Goal: Use online tool/utility: Utilize a website feature to perform a specific function

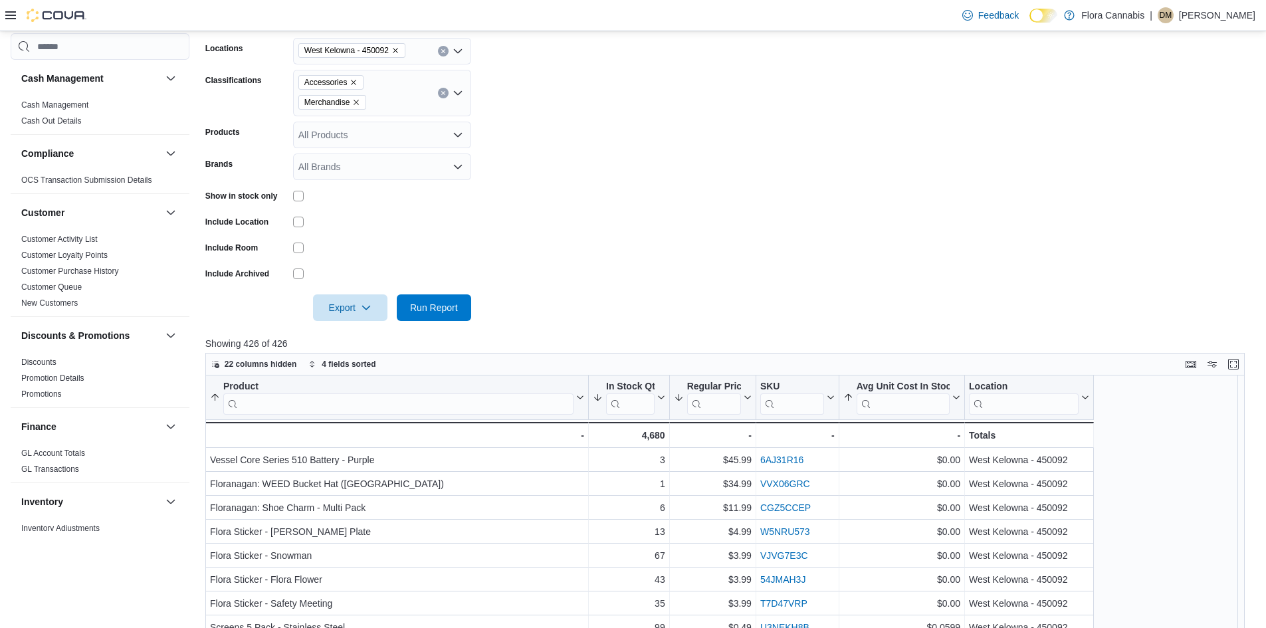
scroll to position [403, 0]
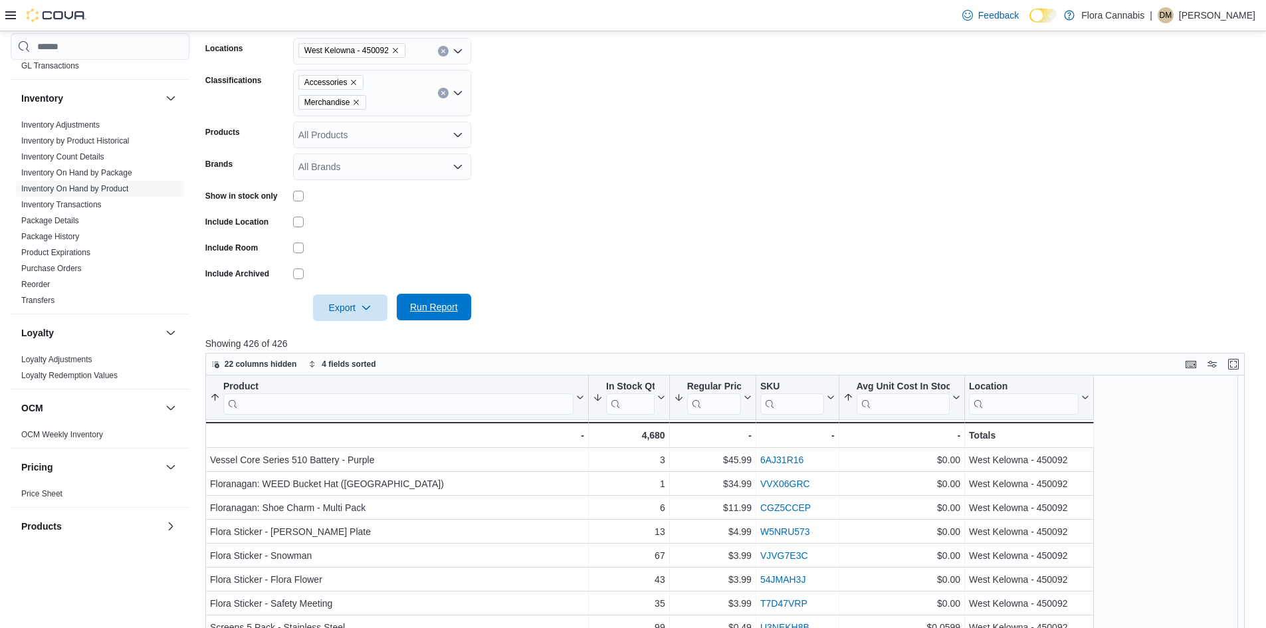
click at [449, 307] on span "Run Report" at bounding box center [434, 306] width 48 height 13
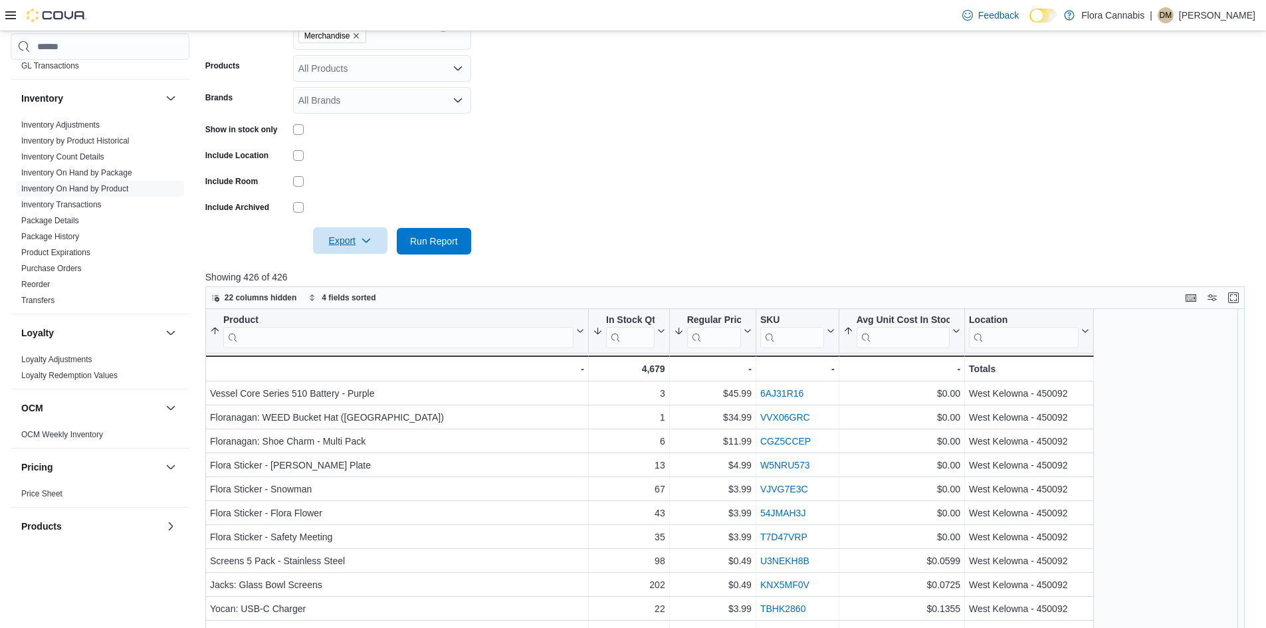
click at [360, 244] on span "Export" at bounding box center [350, 240] width 58 height 27
click at [369, 261] on button "Export to Excel" at bounding box center [352, 268] width 76 height 27
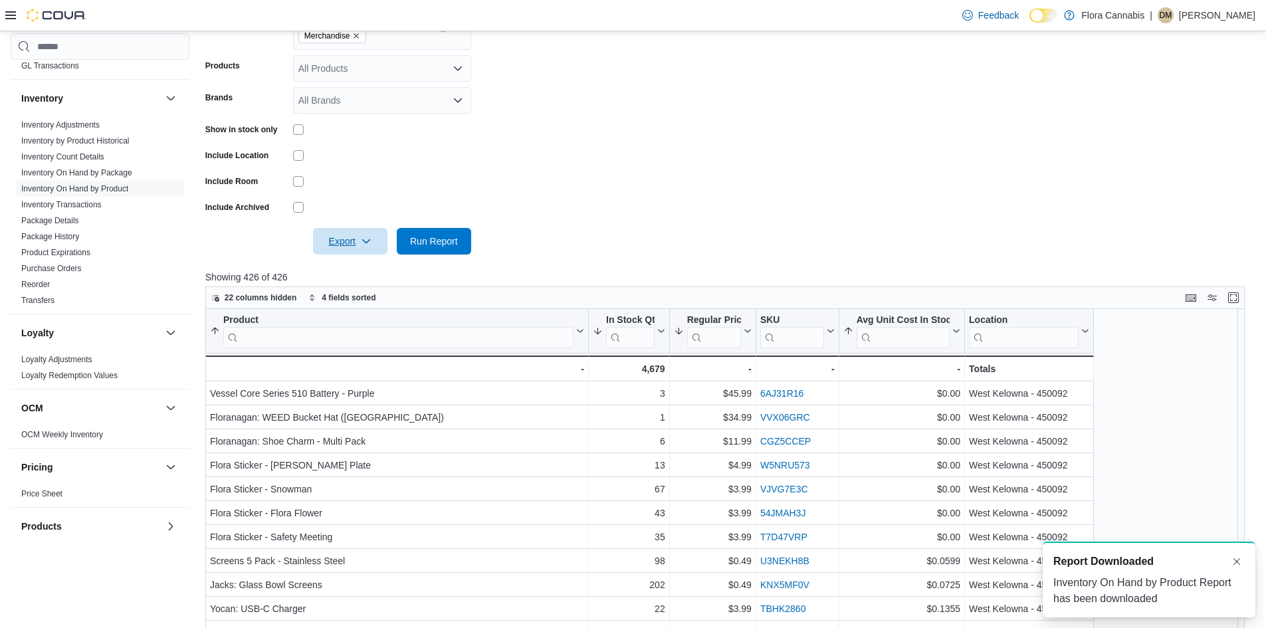
scroll to position [0, 0]
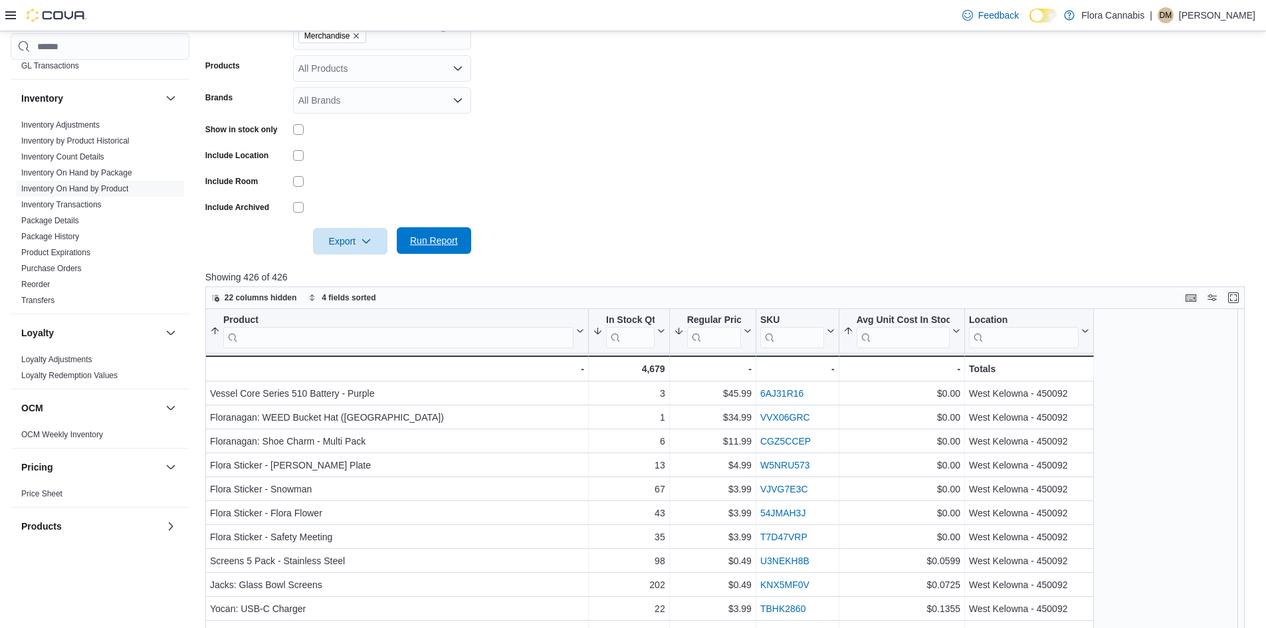
click at [449, 252] on span "Run Report" at bounding box center [434, 240] width 58 height 27
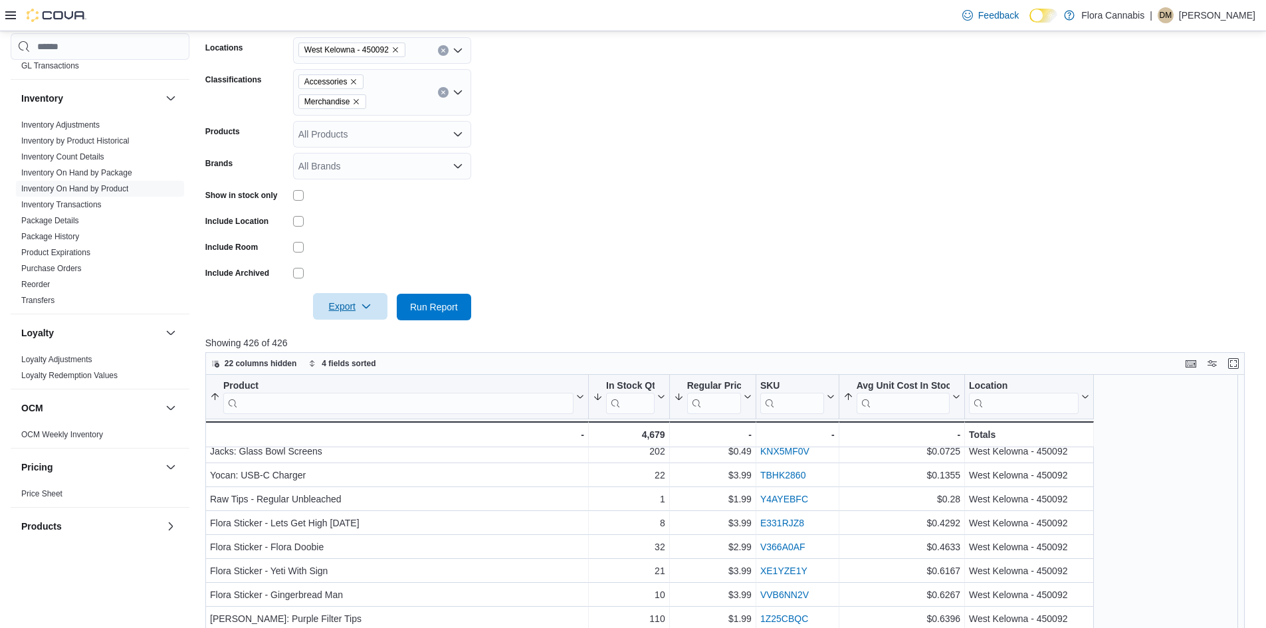
scroll to position [199, 0]
click at [326, 296] on span "Export" at bounding box center [350, 307] width 58 height 27
click at [341, 328] on button "Export to Excel" at bounding box center [352, 334] width 76 height 27
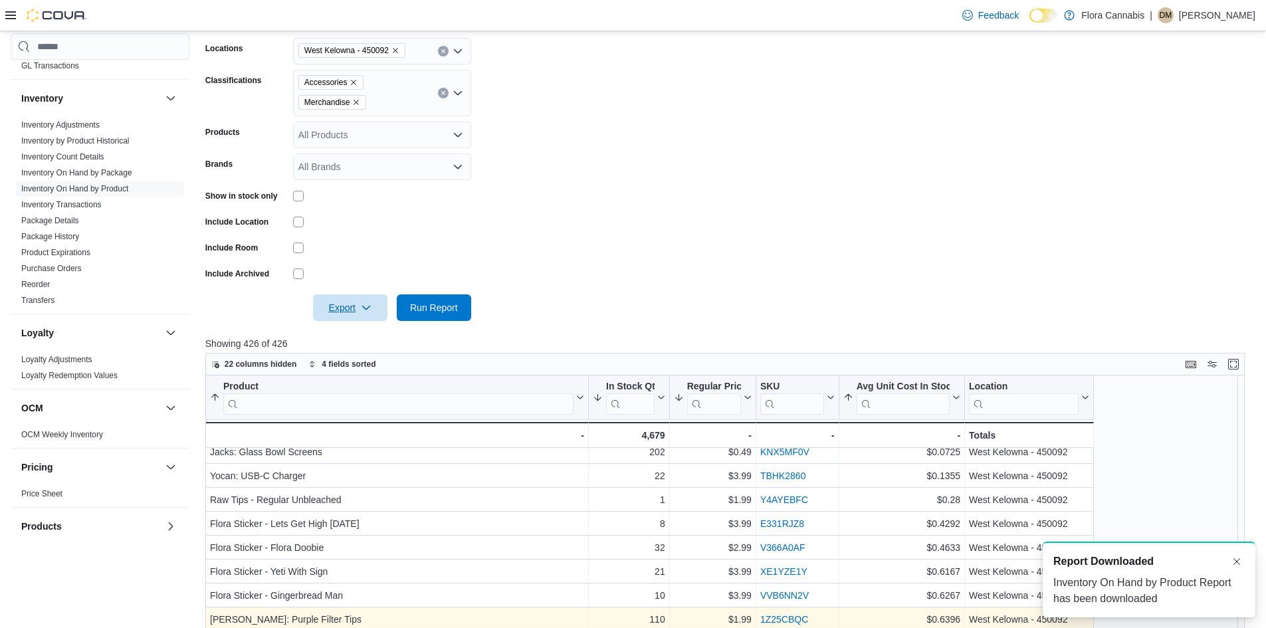
scroll to position [0, 0]
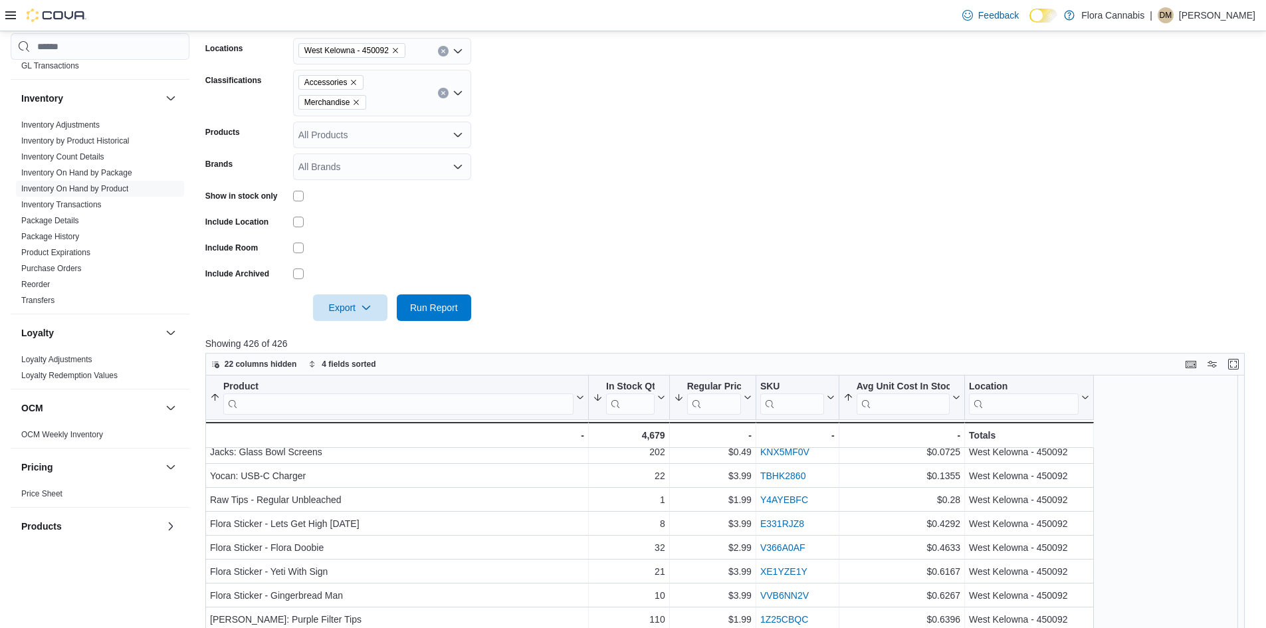
click at [428, 292] on div at bounding box center [730, 289] width 1050 height 11
click at [427, 301] on span "Run Report" at bounding box center [434, 307] width 58 height 27
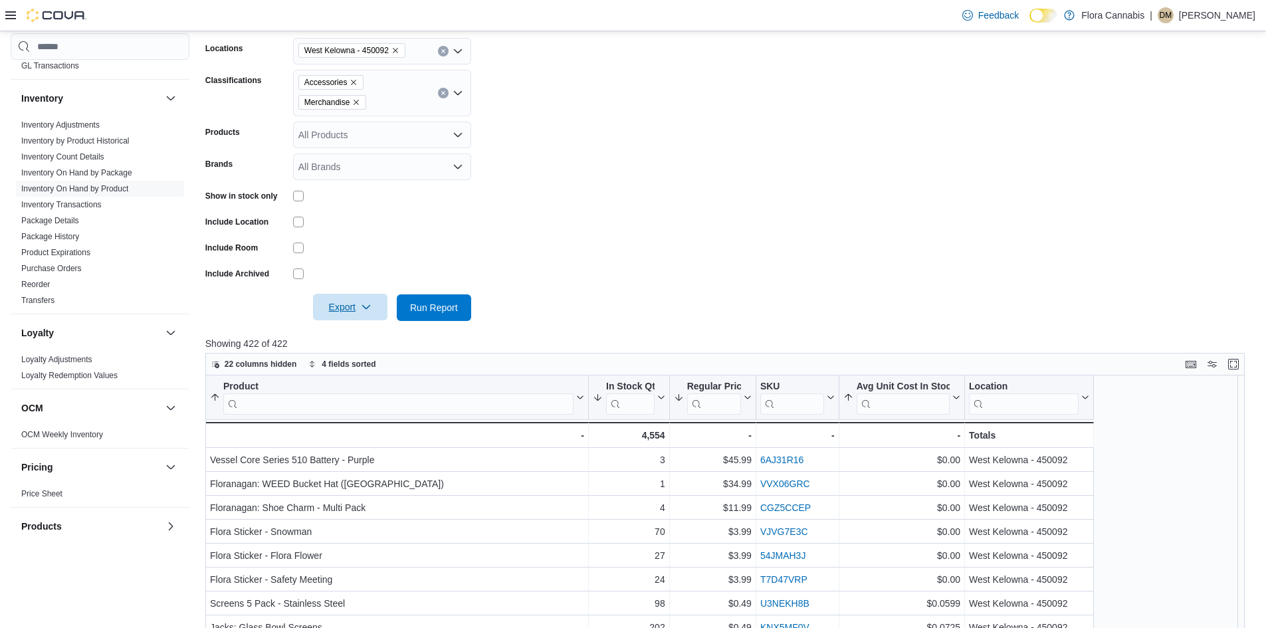
click at [354, 310] on span "Export" at bounding box center [350, 307] width 58 height 27
click at [360, 329] on span "Export to Excel" at bounding box center [352, 334] width 60 height 11
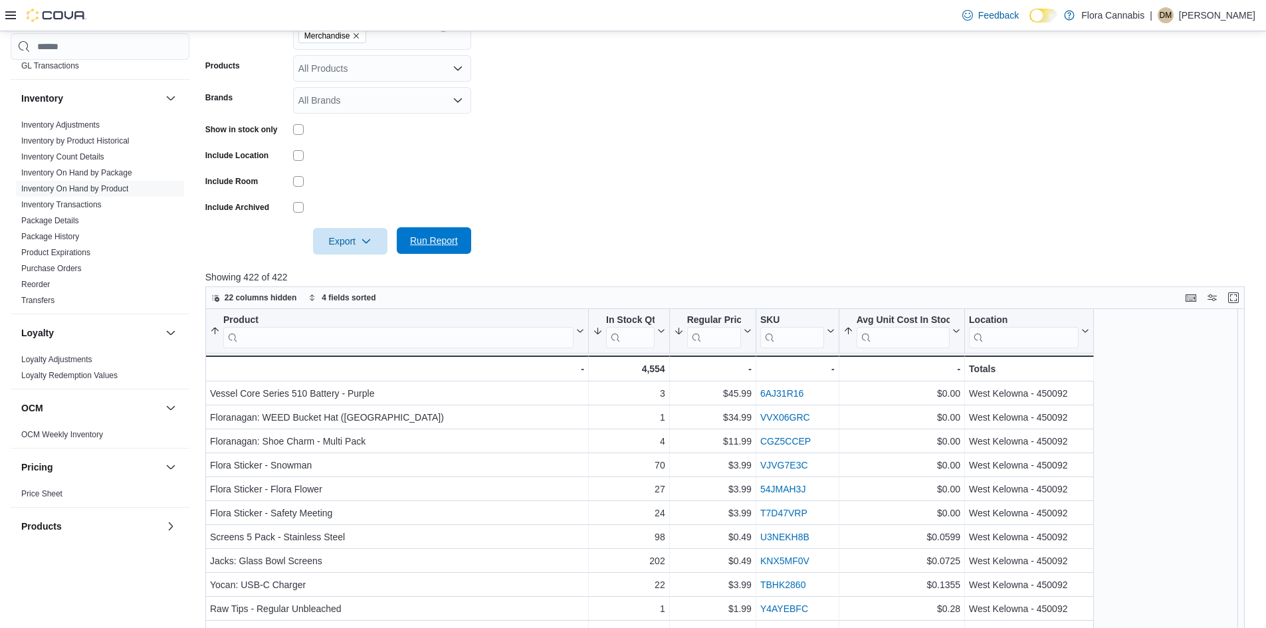
click at [408, 233] on span "Run Report" at bounding box center [434, 240] width 58 height 27
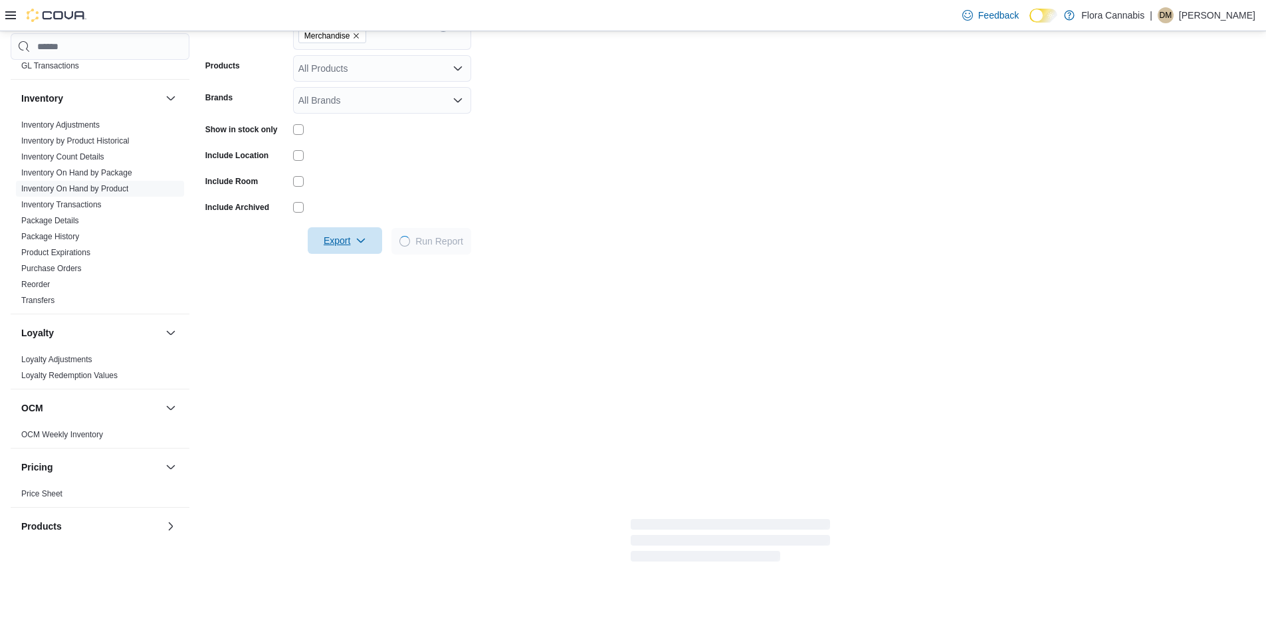
click at [339, 234] on span "Export" at bounding box center [345, 240] width 58 height 27
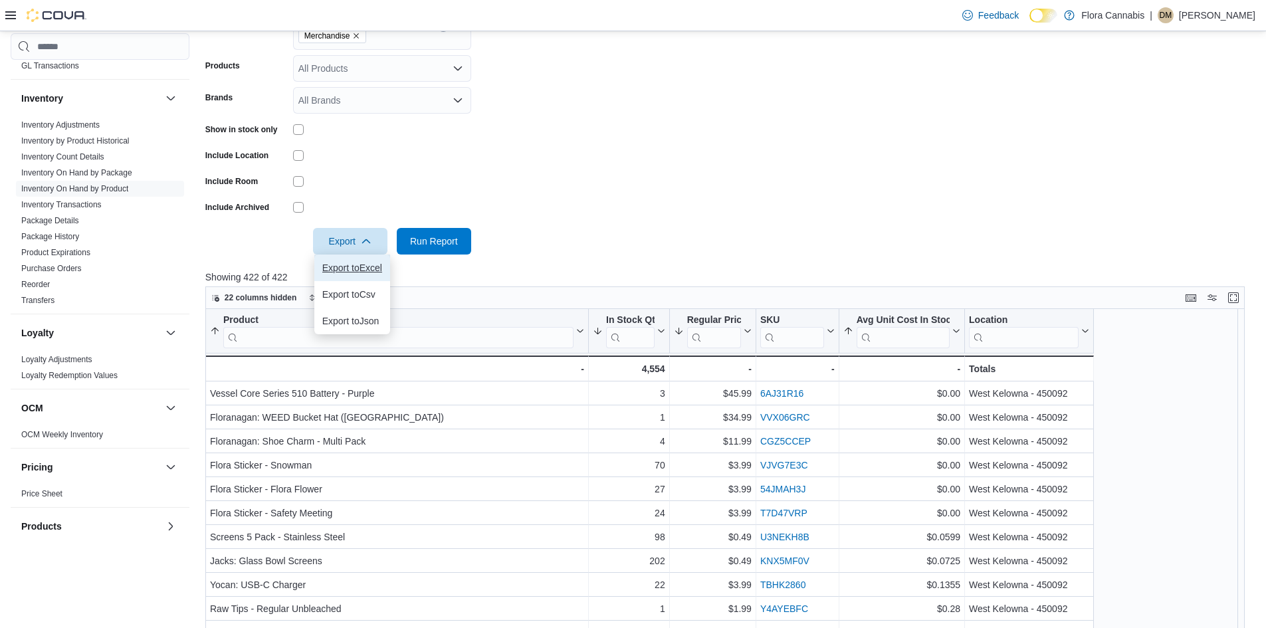
click at [360, 272] on span "Export to Excel" at bounding box center [352, 267] width 60 height 11
